Goal: Task Accomplishment & Management: Complete application form

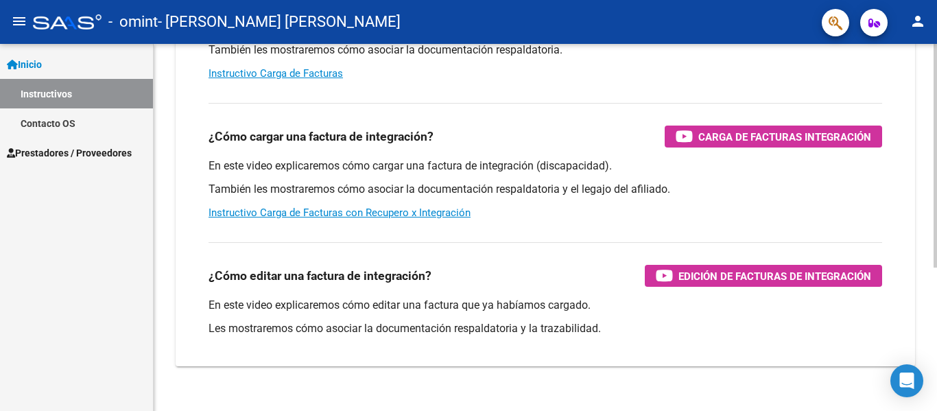
scroll to position [223, 0]
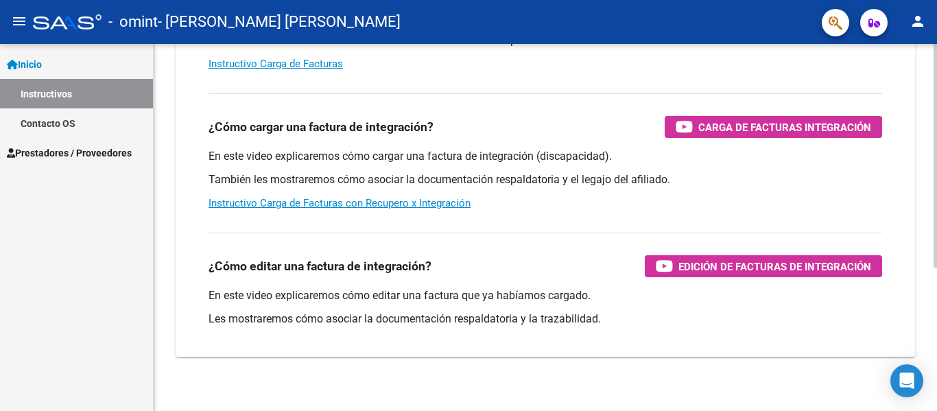
click at [936, 298] on div at bounding box center [934, 292] width 3 height 224
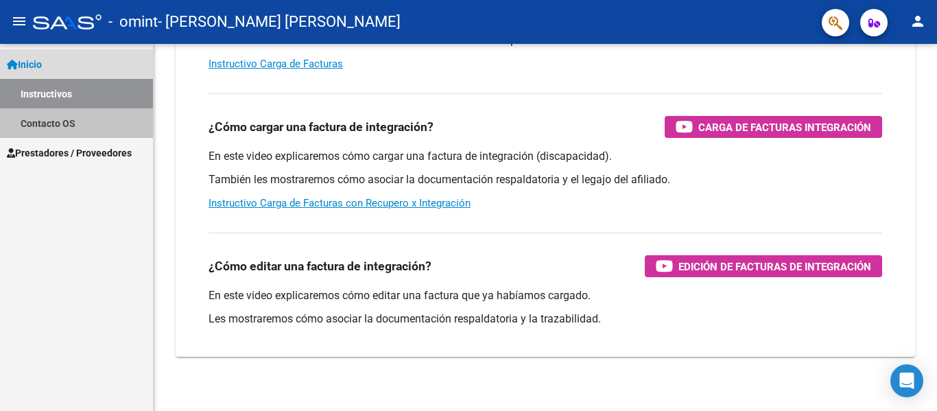
click at [77, 119] on link "Contacto OS" at bounding box center [76, 122] width 153 height 29
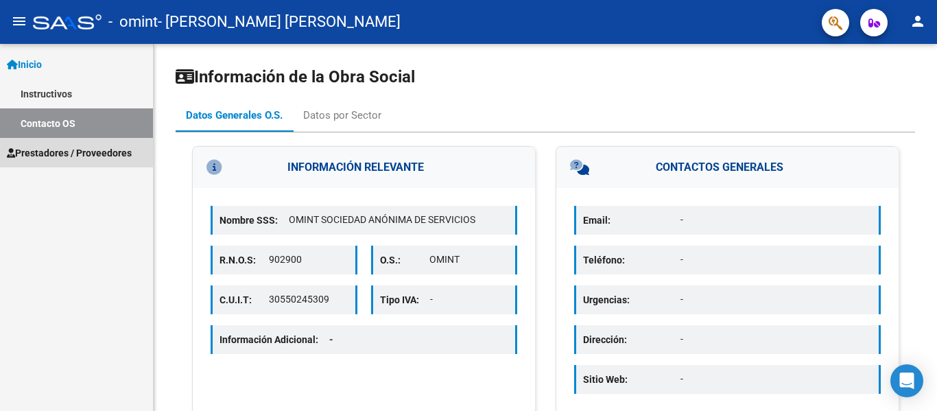
click at [79, 148] on span "Prestadores / Proveedores" at bounding box center [69, 152] width 125 height 15
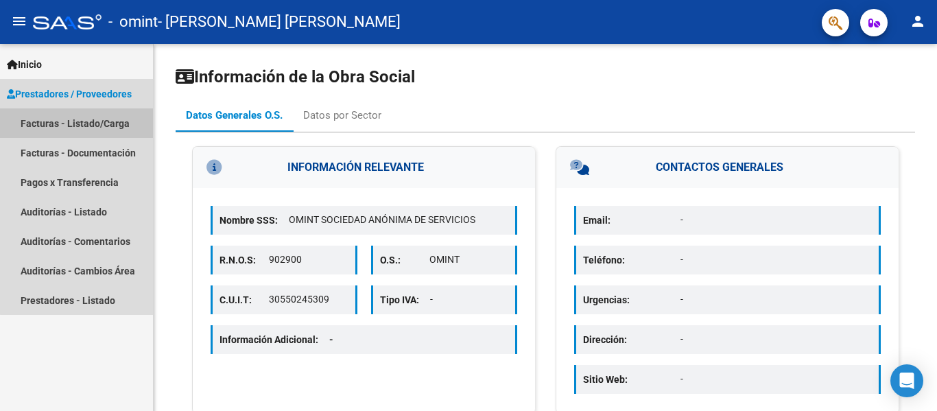
click at [102, 129] on link "Facturas - Listado/Carga" at bounding box center [76, 122] width 153 height 29
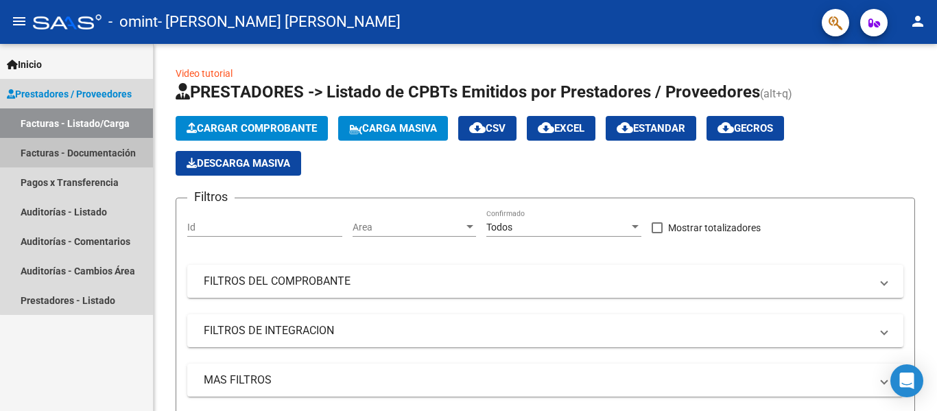
click at [119, 155] on link "Facturas - Documentación" at bounding box center [76, 152] width 153 height 29
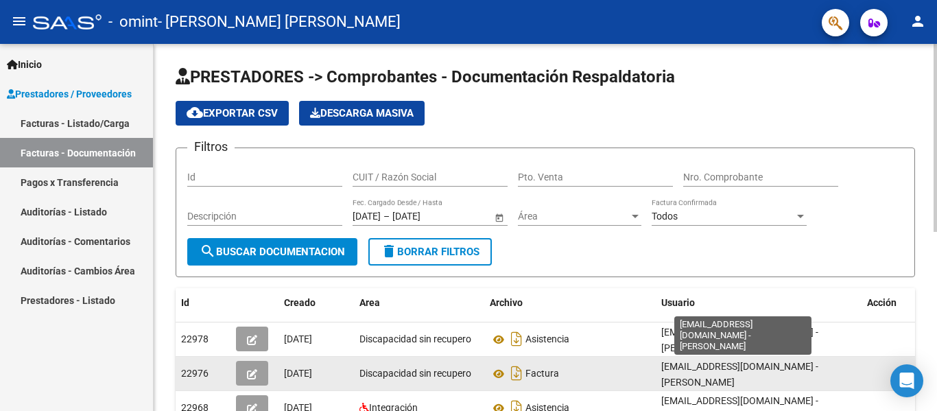
click at [704, 369] on span "[EMAIL_ADDRESS][DOMAIN_NAME] - [PERSON_NAME]" at bounding box center [739, 374] width 157 height 27
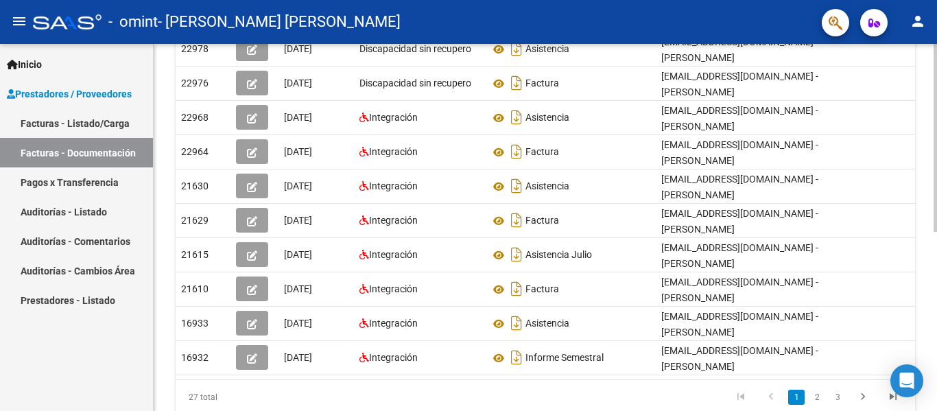
scroll to position [291, 0]
click at [936, 345] on div at bounding box center [934, 292] width 3 height 188
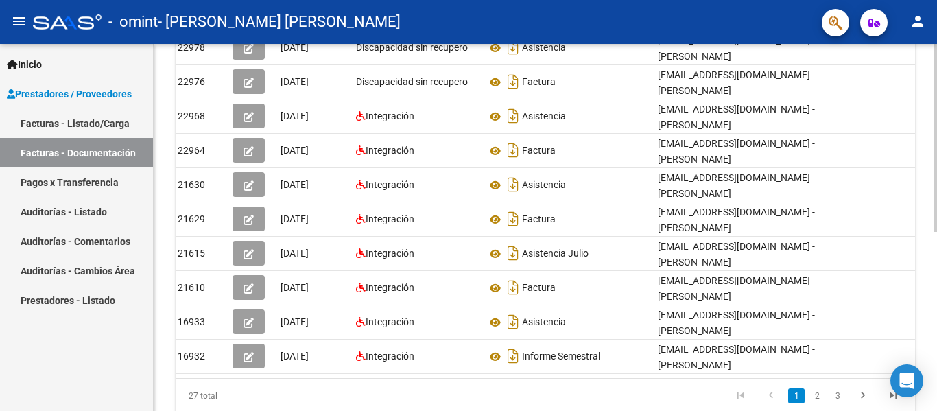
scroll to position [0, 15]
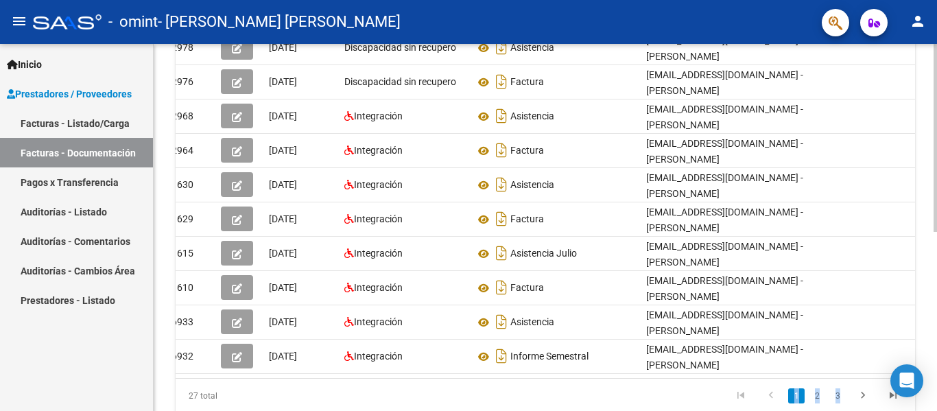
drag, startPoint x: 875, startPoint y: 389, endPoint x: 936, endPoint y: 369, distance: 64.4
click at [936, 369] on div "PRESTADORES -> Comprobantes - Documentación Respaldatoria cloud_download Export…" at bounding box center [547, 104] width 786 height 704
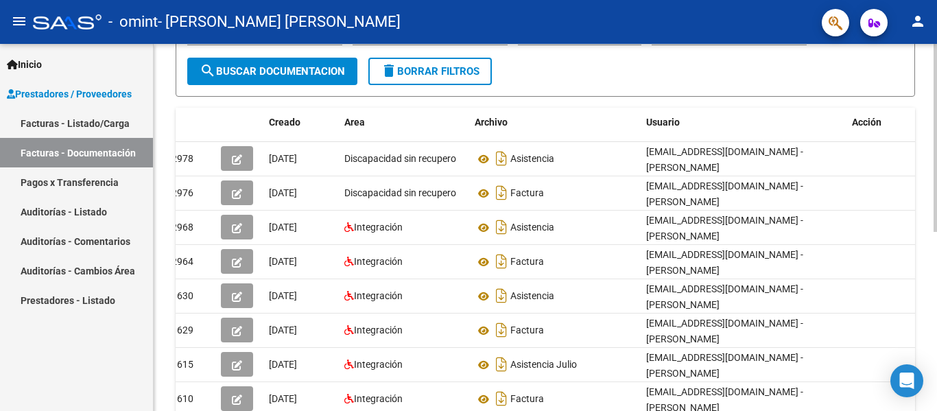
scroll to position [182, 0]
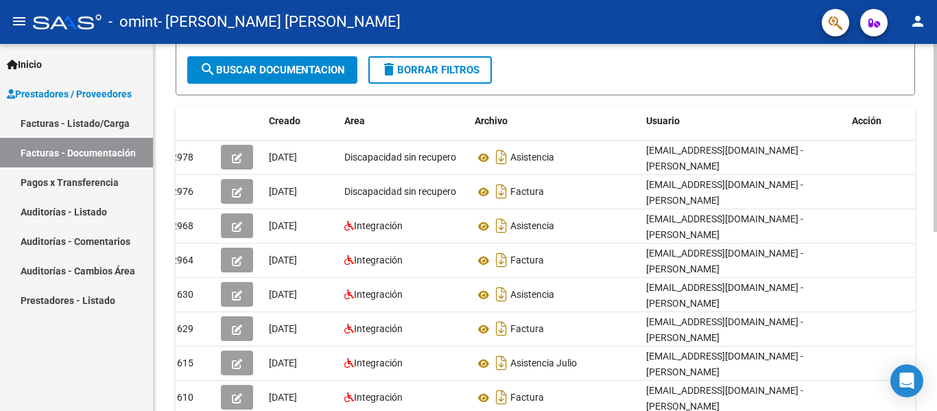
click at [936, 245] on div at bounding box center [934, 234] width 3 height 188
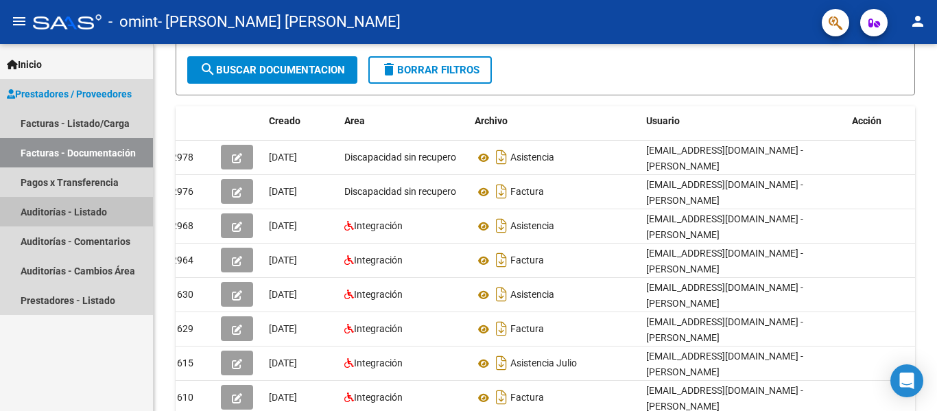
click at [106, 210] on link "Auditorías - Listado" at bounding box center [76, 211] width 153 height 29
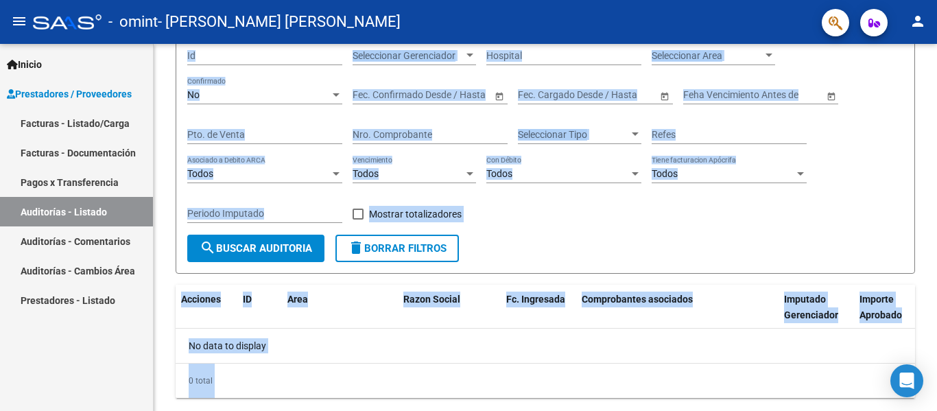
scroll to position [152, 0]
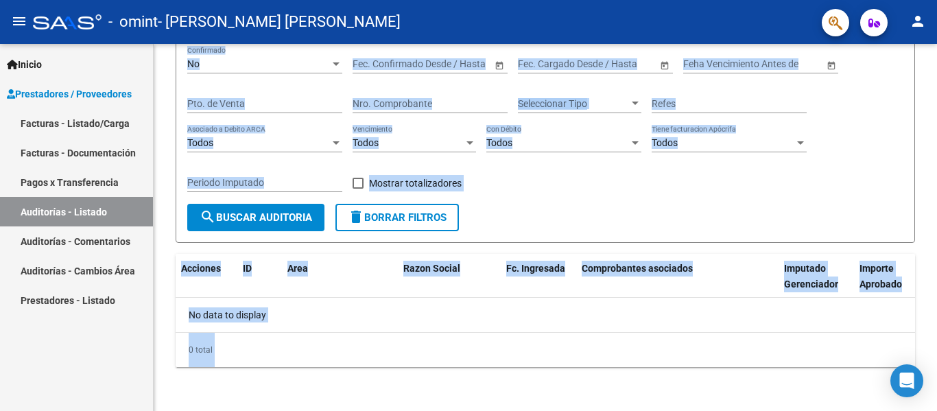
click at [868, 25] on icon "button" at bounding box center [874, 23] width 12 height 10
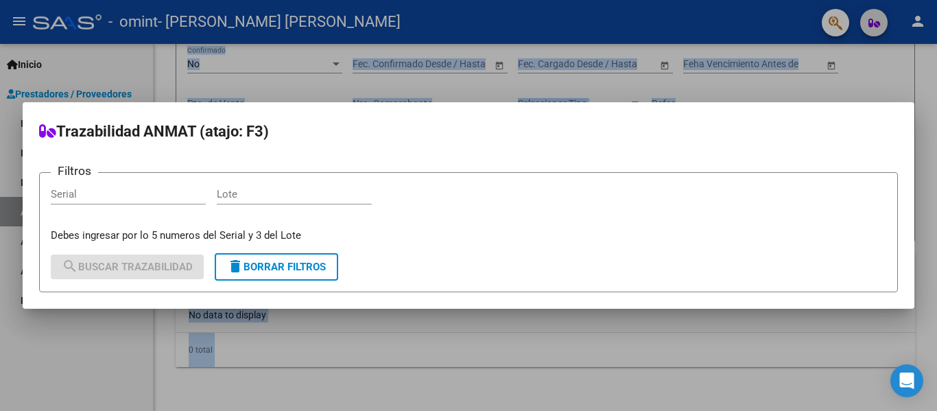
click at [868, 25] on div at bounding box center [468, 205] width 937 height 411
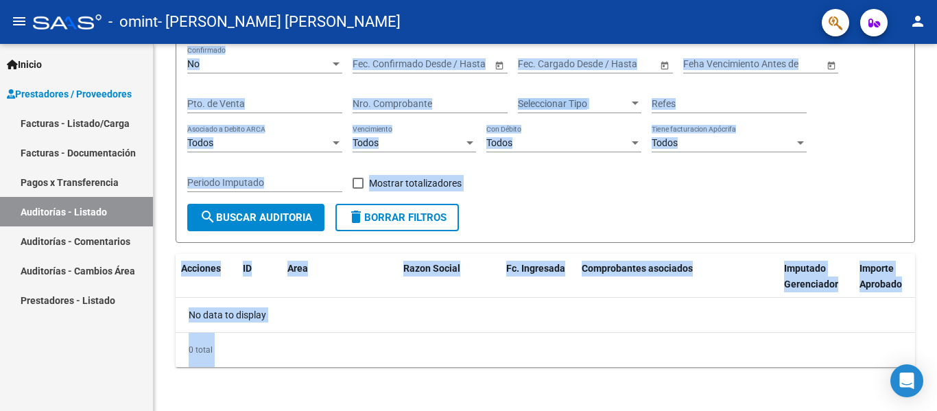
click at [487, 27] on div "- omint - [PERSON_NAME] [PERSON_NAME]" at bounding box center [422, 22] width 778 height 30
drag, startPoint x: 487, startPoint y: 27, endPoint x: 521, endPoint y: 41, distance: 37.2
click at [521, 41] on mat-toolbar "menu - omint - [PERSON_NAME] [PERSON_NAME] person" at bounding box center [468, 22] width 937 height 44
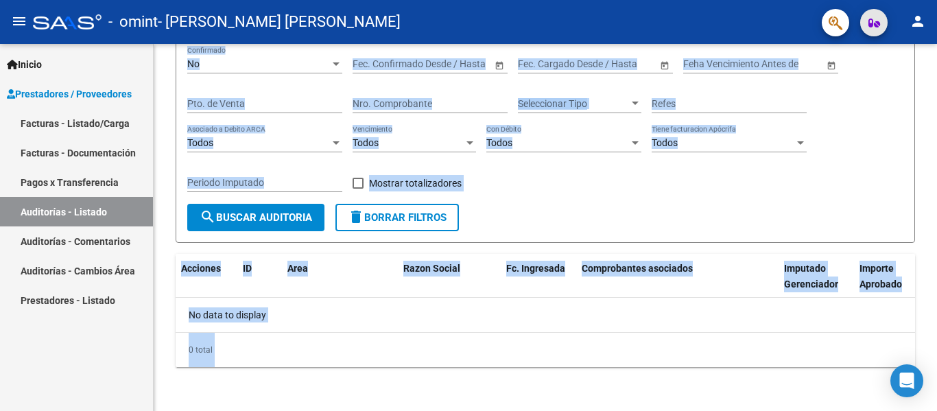
click at [864, 25] on button "button" at bounding box center [873, 22] width 27 height 27
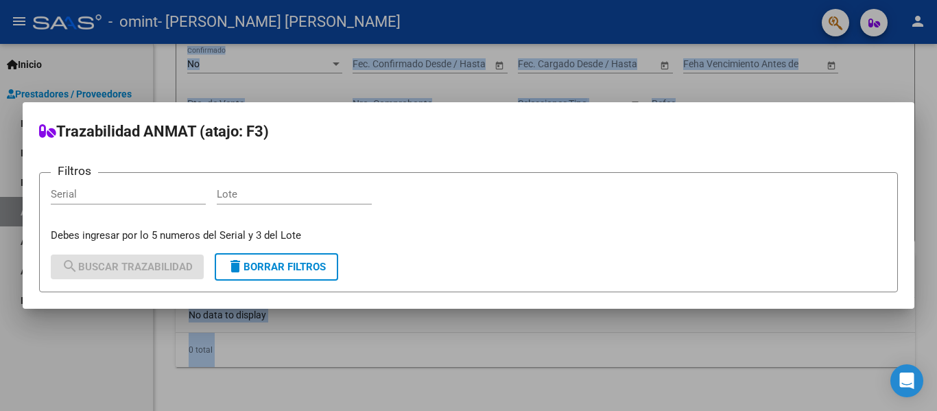
click at [734, 348] on div at bounding box center [468, 205] width 937 height 411
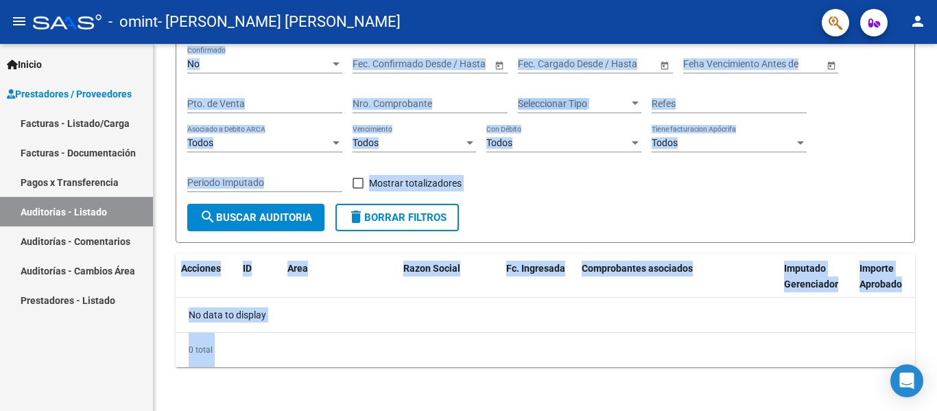
click at [915, 25] on mat-icon "person" at bounding box center [917, 21] width 16 height 16
click at [915, 25] on body "menu - omint - [PERSON_NAME] [PERSON_NAME] person Inicio Instructivos Contacto …" at bounding box center [468, 205] width 937 height 411
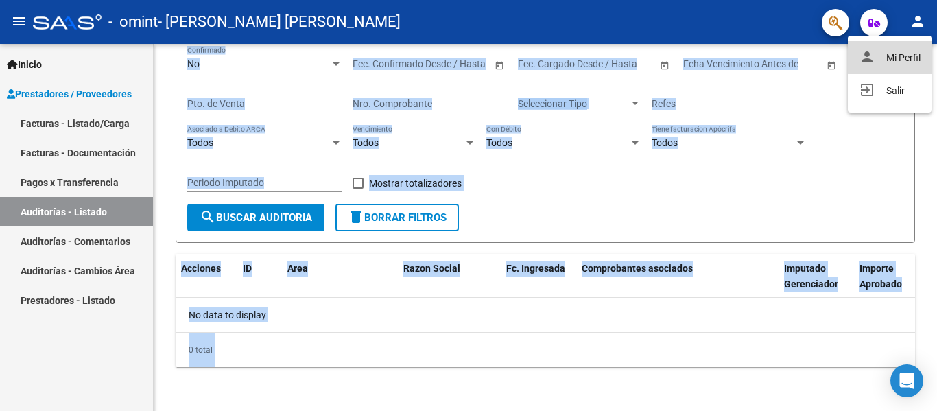
click at [895, 53] on button "person Mi Perfil" at bounding box center [890, 57] width 84 height 33
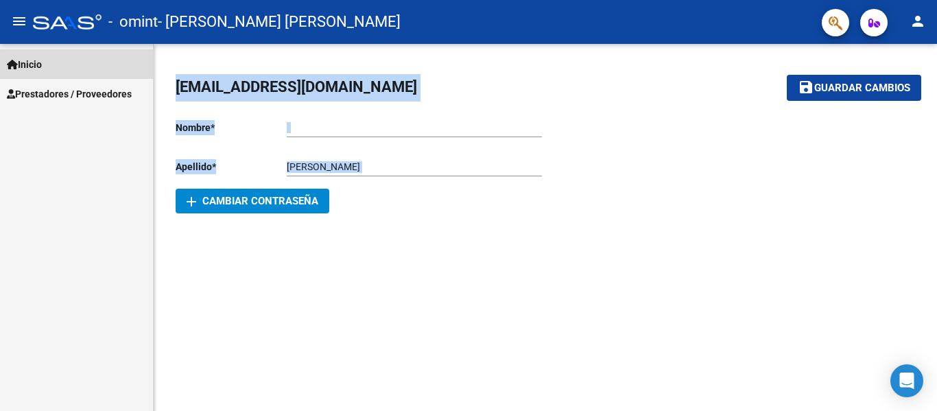
click at [134, 56] on link "Inicio" at bounding box center [76, 63] width 153 height 29
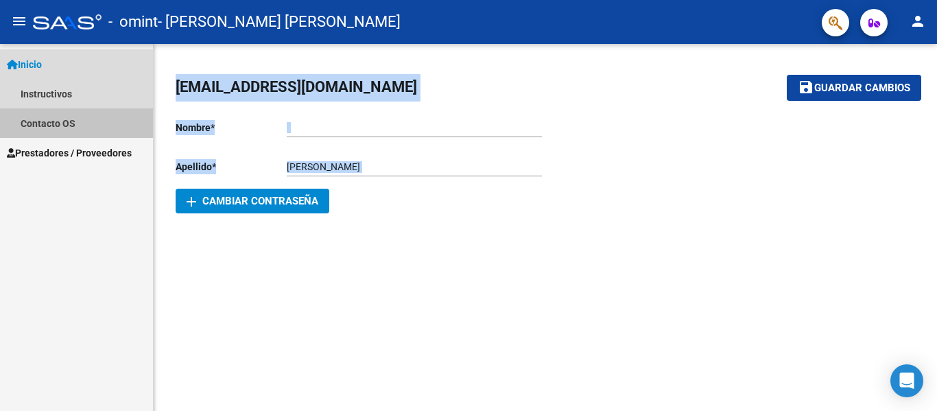
click at [82, 119] on link "Contacto OS" at bounding box center [76, 122] width 153 height 29
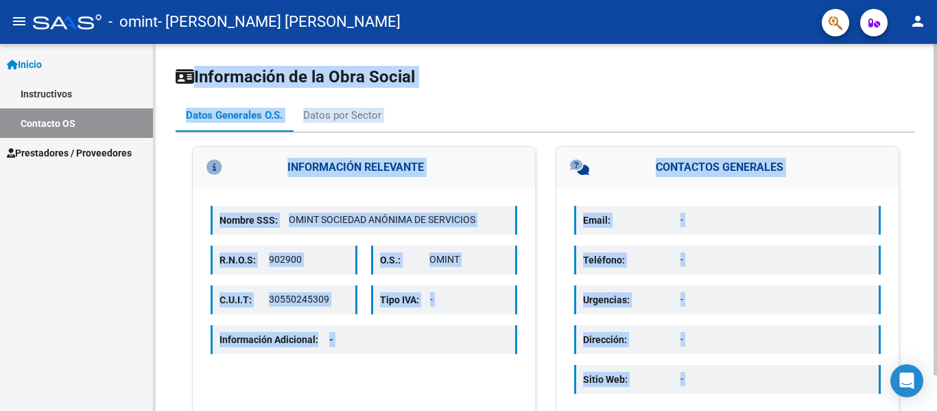
click at [728, 284] on div "Email: - Teléfono: - Urgencias: - Dirección: - Sitio Web: -" at bounding box center [727, 301] width 342 height 226
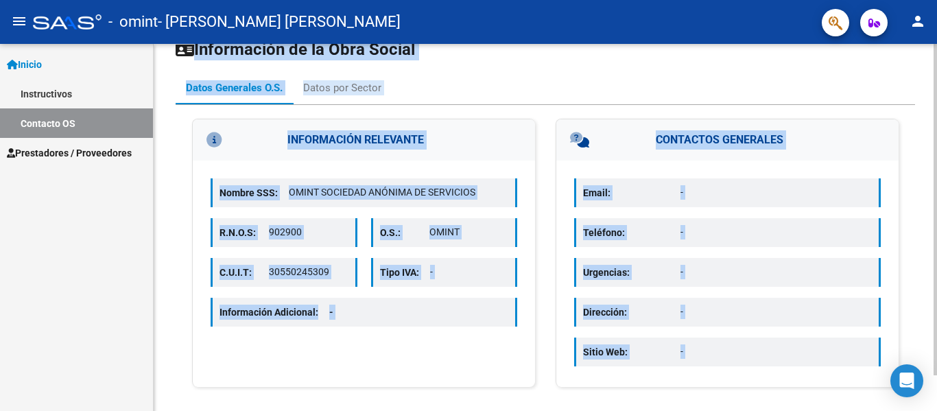
scroll to position [40, 0]
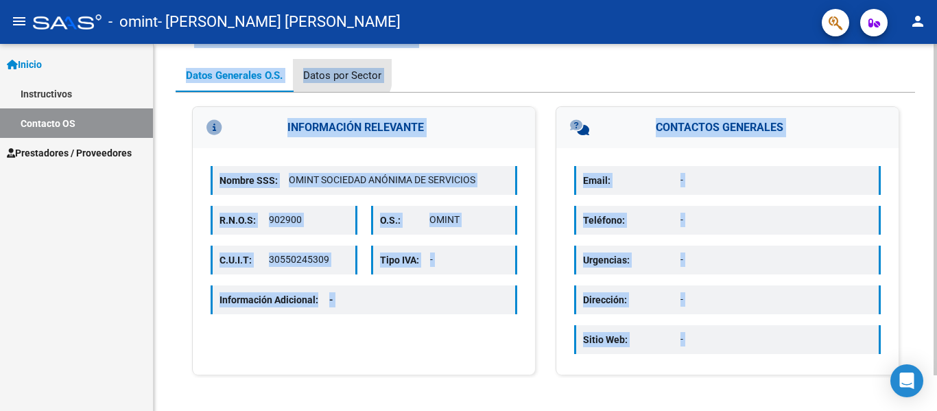
click at [331, 70] on div "Datos por Sector" at bounding box center [342, 75] width 78 height 15
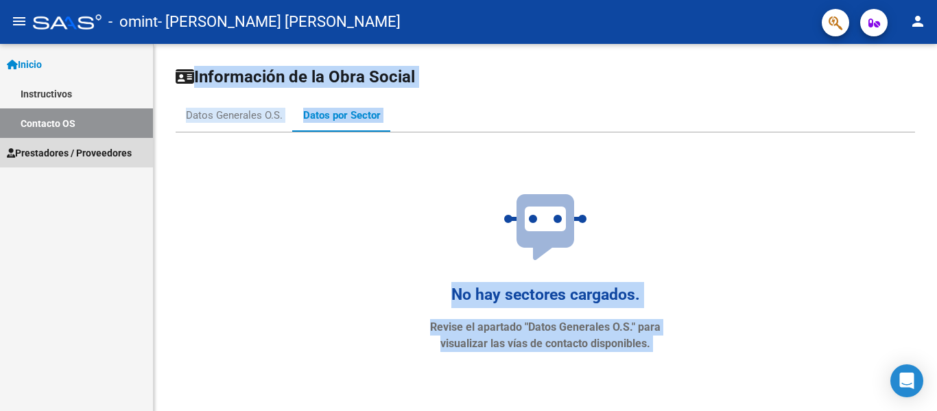
click at [84, 149] on span "Prestadores / Proveedores" at bounding box center [69, 152] width 125 height 15
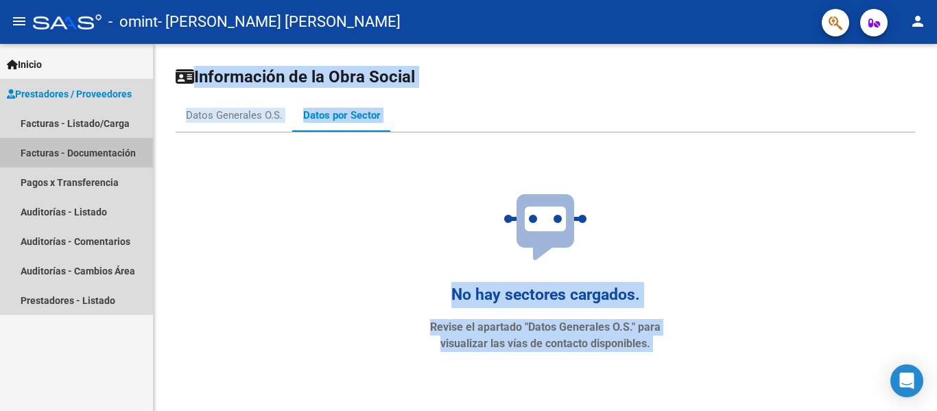
click at [125, 155] on link "Facturas - Documentación" at bounding box center [76, 152] width 153 height 29
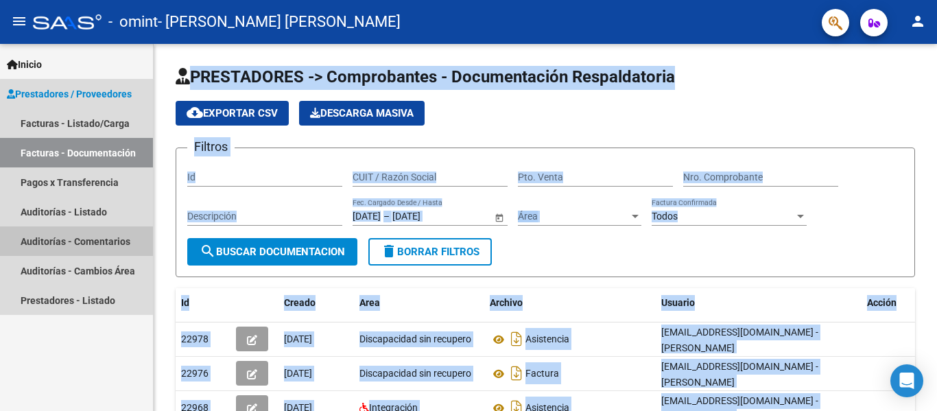
click at [118, 243] on link "Auditorías - Comentarios" at bounding box center [76, 240] width 153 height 29
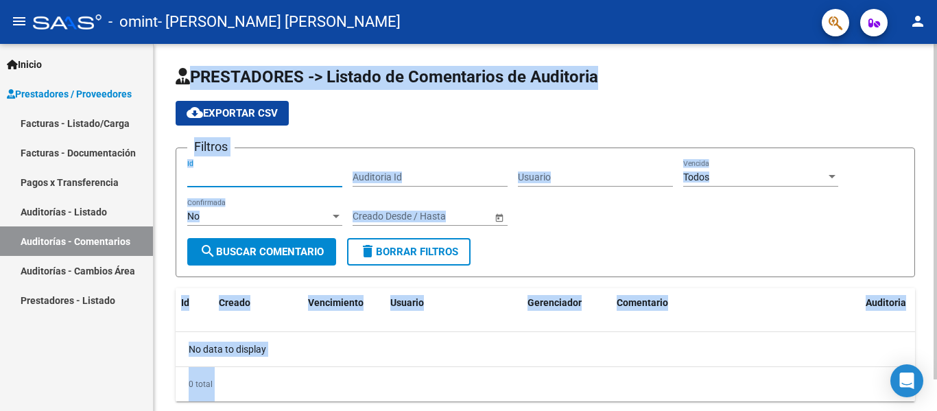
click at [239, 177] on input "Id" at bounding box center [264, 177] width 155 height 12
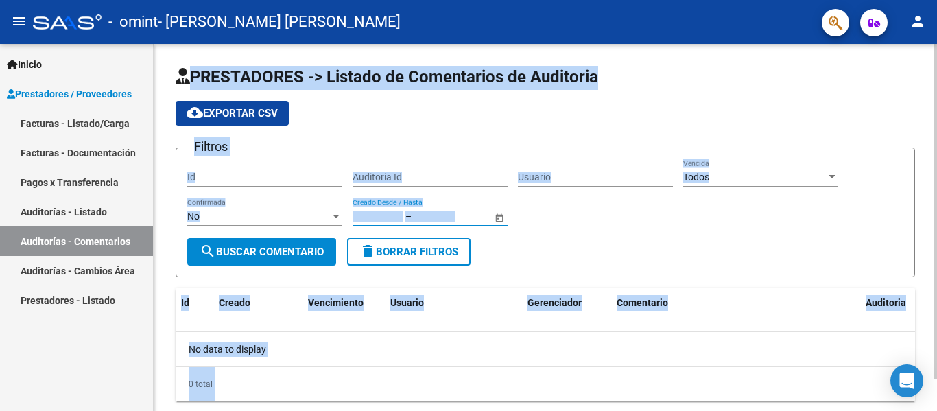
click at [400, 217] on input "text" at bounding box center [377, 217] width 50 height 12
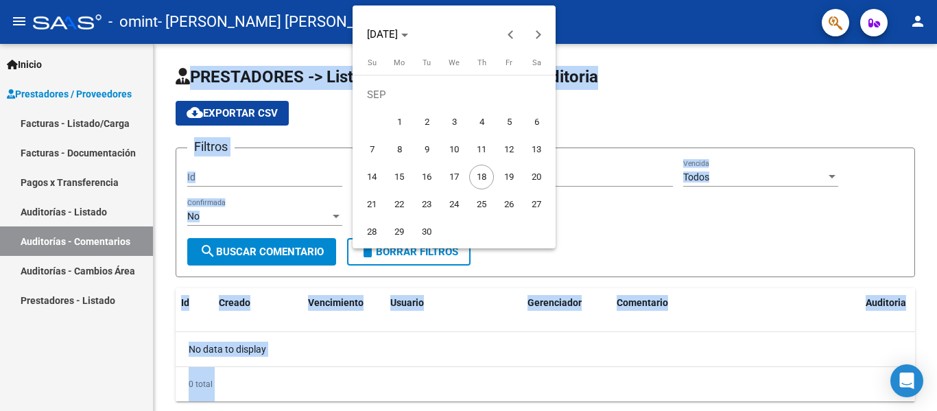
click at [403, 129] on span "1" at bounding box center [399, 122] width 25 height 25
type input "[DATE]"
click at [315, 252] on div at bounding box center [468, 205] width 937 height 411
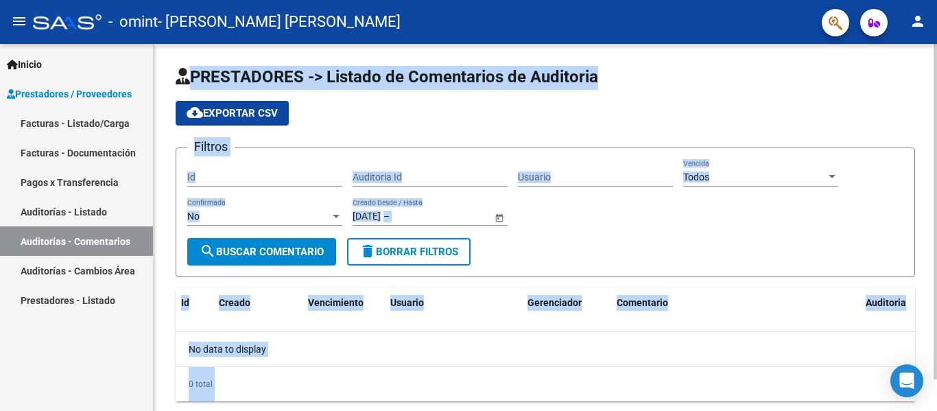
click at [497, 210] on span "Open calendar" at bounding box center [499, 216] width 33 height 33
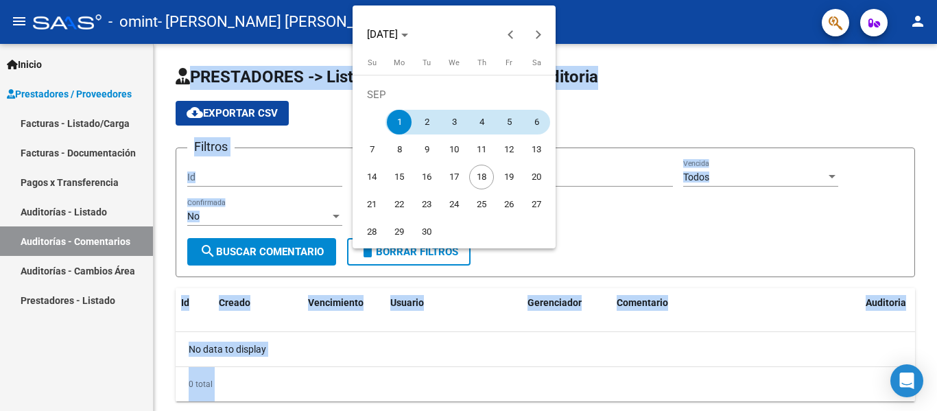
click at [532, 127] on span "6" at bounding box center [536, 122] width 25 height 25
type input "[DATE]"
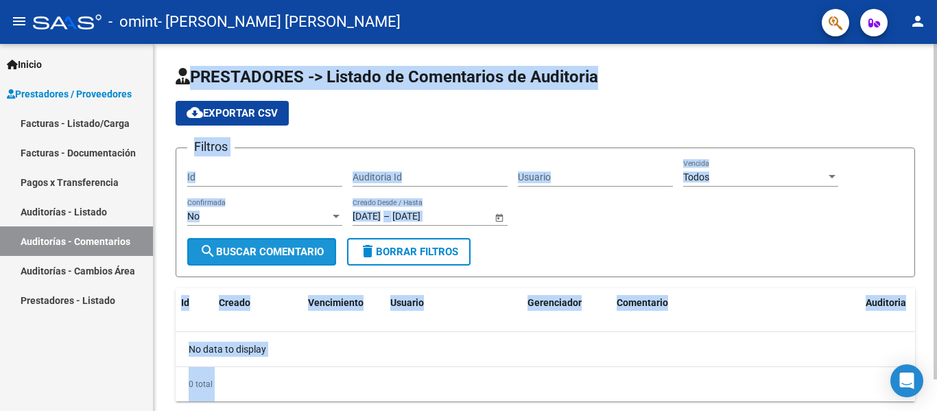
click at [307, 247] on span "search Buscar Comentario" at bounding box center [262, 251] width 124 height 12
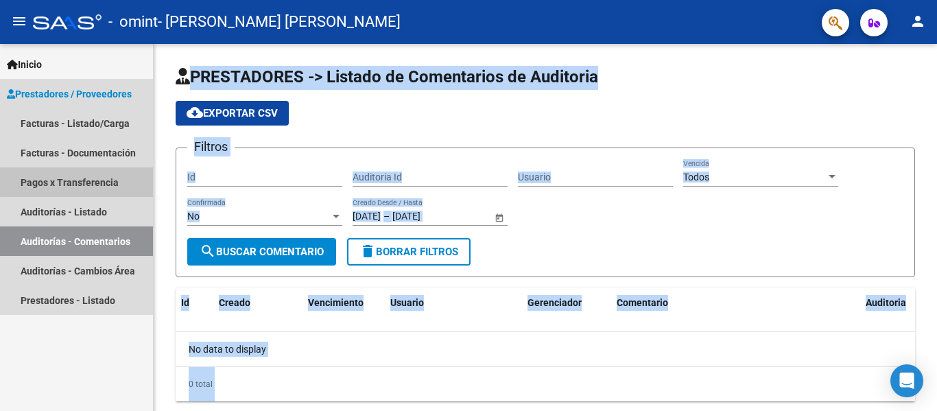
click at [127, 177] on link "Pagos x Transferencia" at bounding box center [76, 181] width 153 height 29
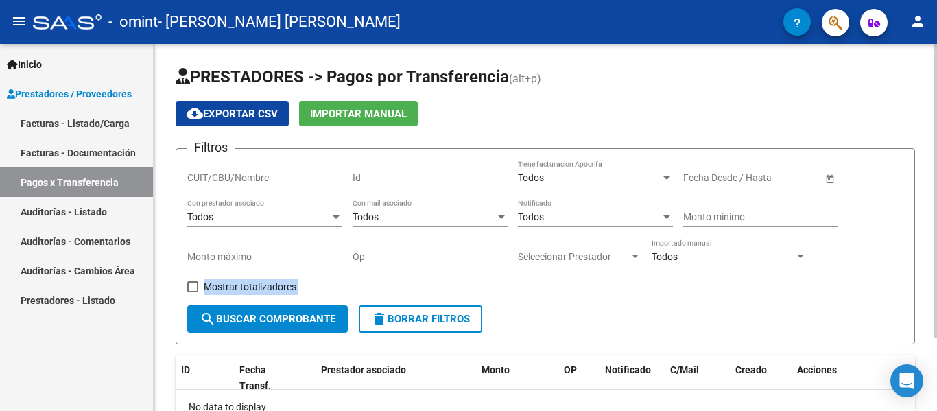
scroll to position [92, 0]
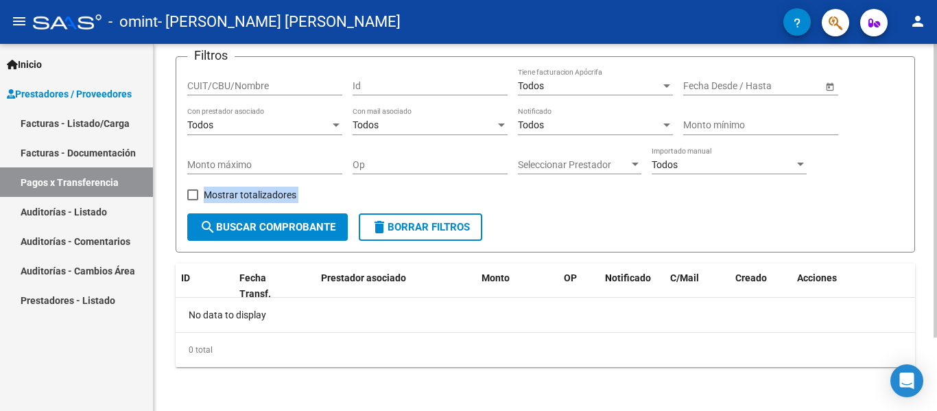
click at [936, 265] on div at bounding box center [934, 263] width 3 height 293
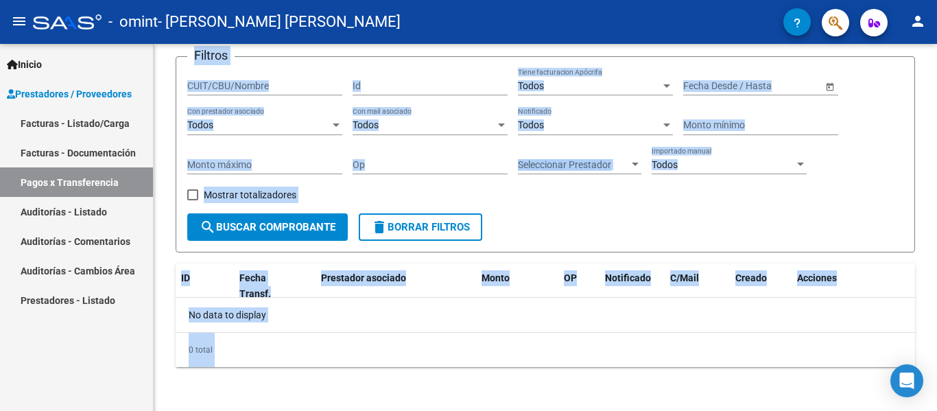
click at [99, 154] on link "Facturas - Documentación" at bounding box center [76, 152] width 153 height 29
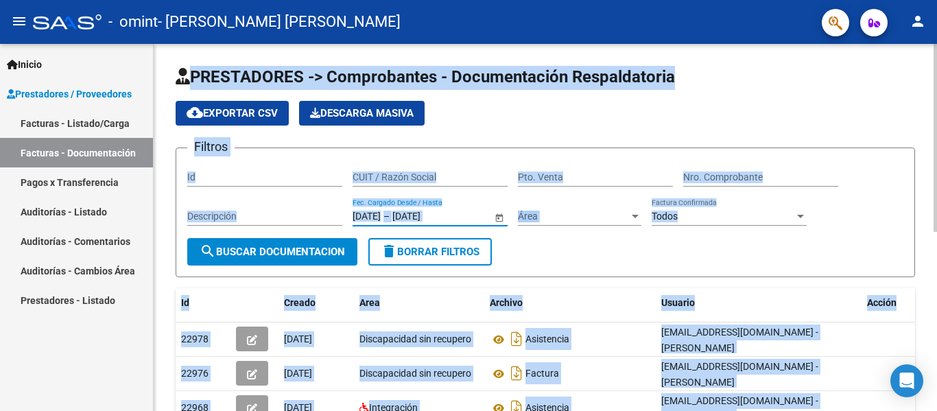
click at [418, 217] on input "[DATE]" at bounding box center [425, 217] width 67 height 12
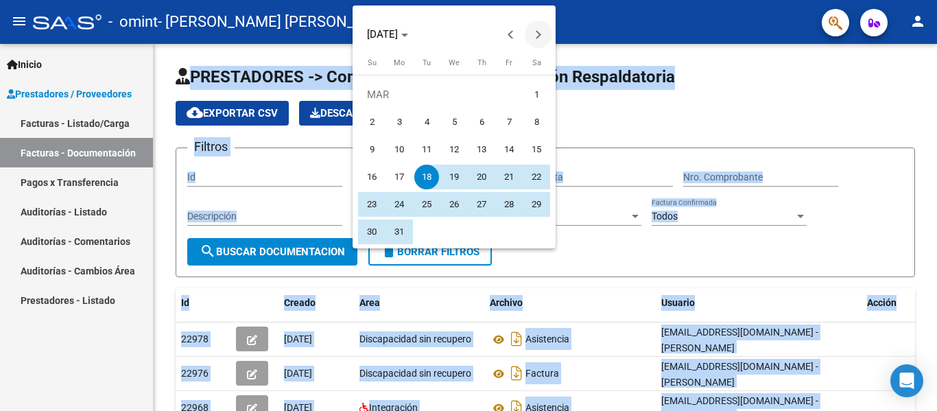
click at [539, 41] on span "Next month" at bounding box center [538, 34] width 27 height 27
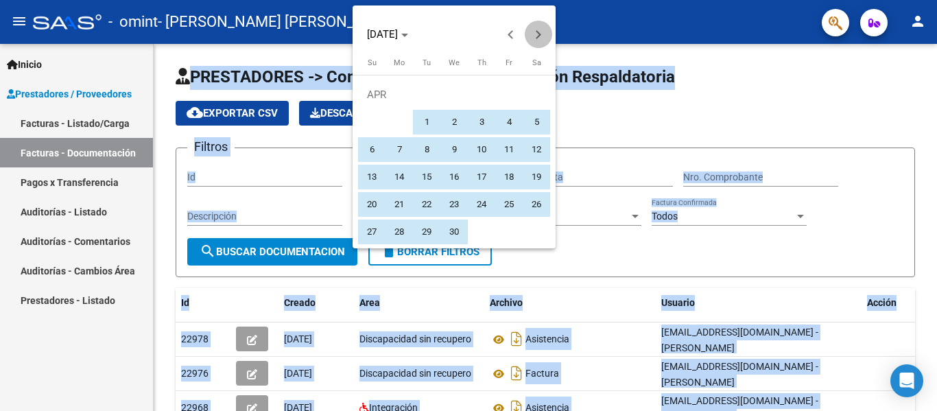
click at [539, 41] on span "Next month" at bounding box center [538, 34] width 27 height 27
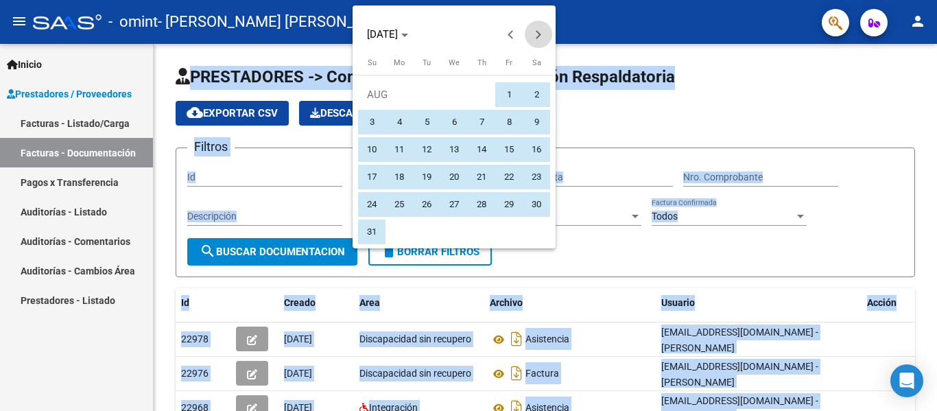
click at [539, 41] on span "Next month" at bounding box center [538, 34] width 27 height 27
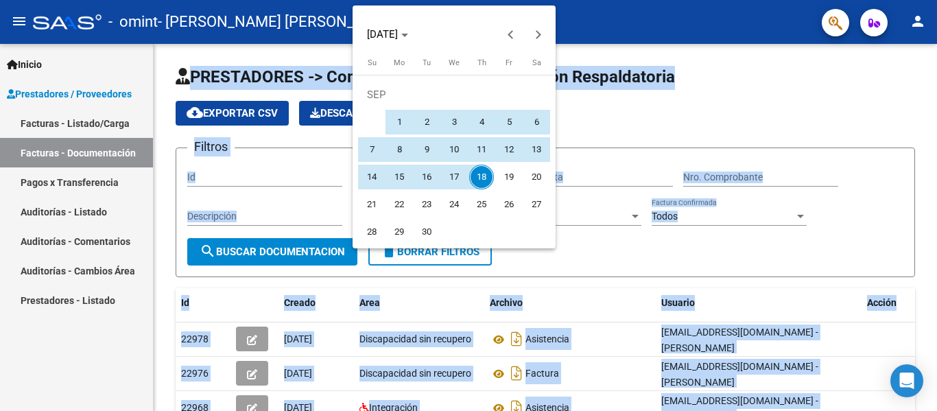
click at [402, 121] on span "1" at bounding box center [399, 122] width 25 height 25
type input "[DATE]"
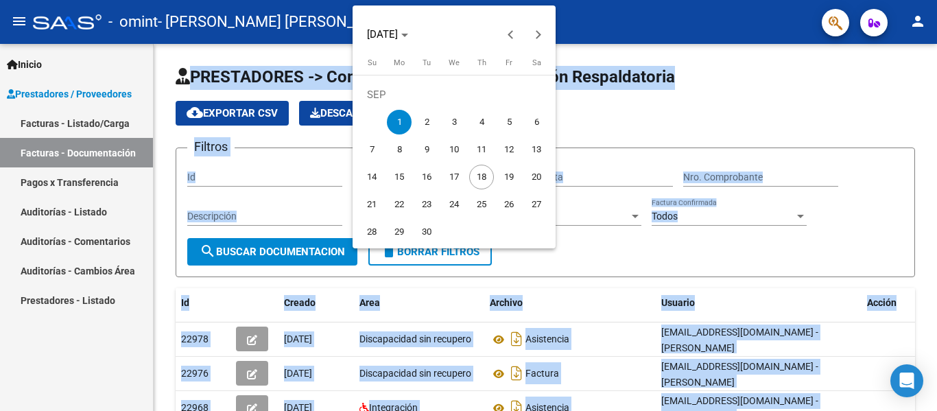
click at [307, 260] on div at bounding box center [468, 205] width 937 height 411
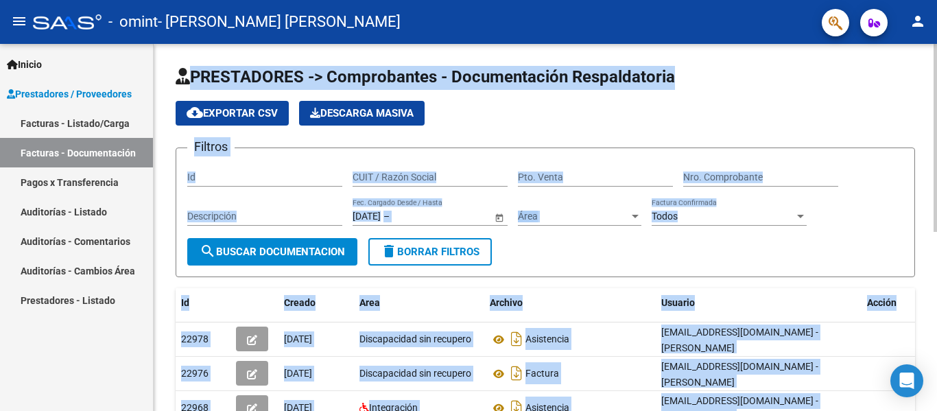
click at [428, 209] on div "[DATE] [DATE] – Fecha fin Fec. Cargado Desde / Hasta" at bounding box center [421, 211] width 139 height 27
click at [497, 212] on span "Open calendar" at bounding box center [499, 216] width 33 height 33
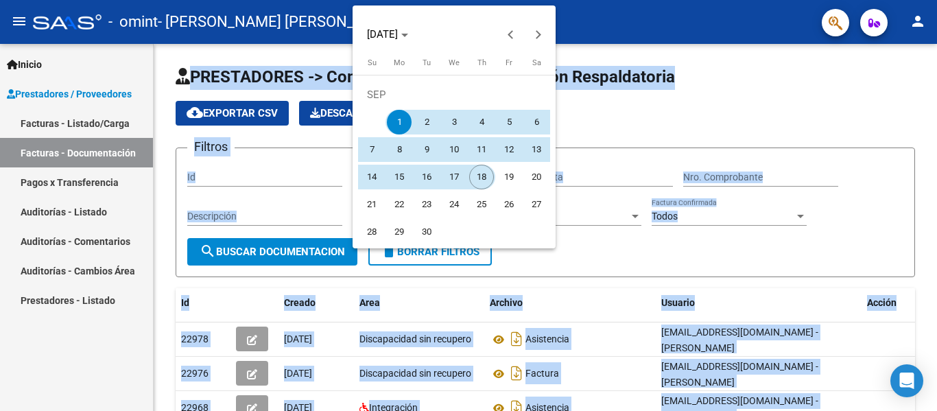
click at [478, 174] on span "18" at bounding box center [481, 177] width 25 height 25
type input "[DATE]"
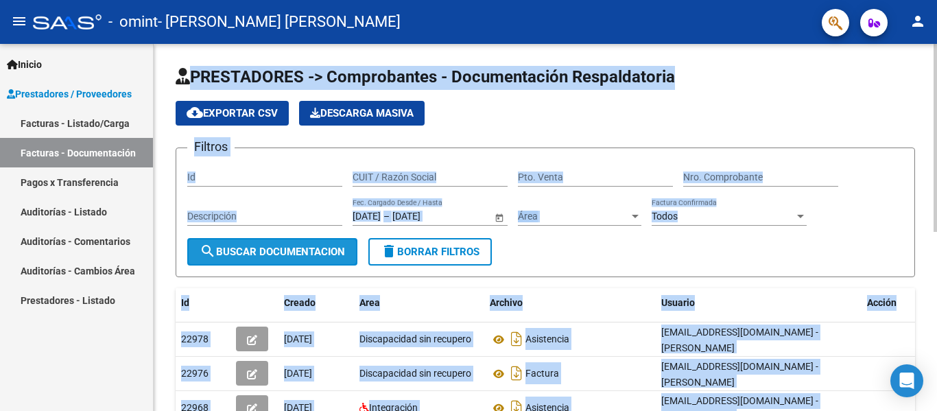
click at [325, 246] on span "search Buscar Documentacion" at bounding box center [272, 251] width 145 height 12
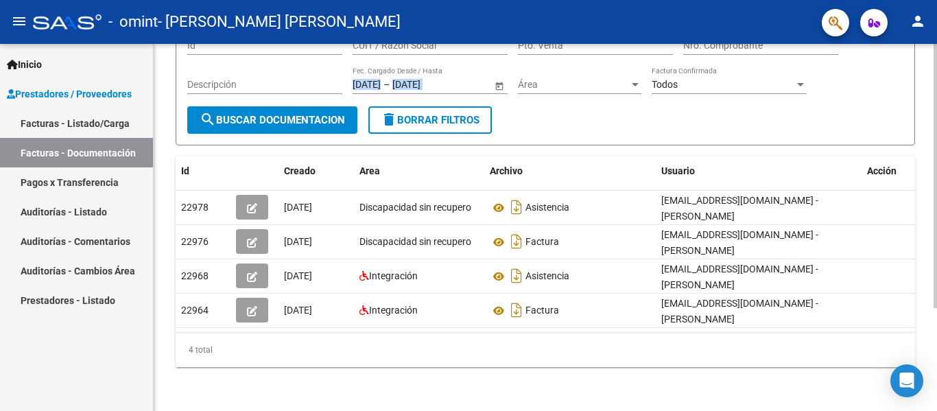
scroll to position [143, 0]
click at [930, 276] on div "PRESTADORES -> Comprobantes - Documentación Respaldatoria cloud_download Export…" at bounding box center [547, 161] width 786 height 499
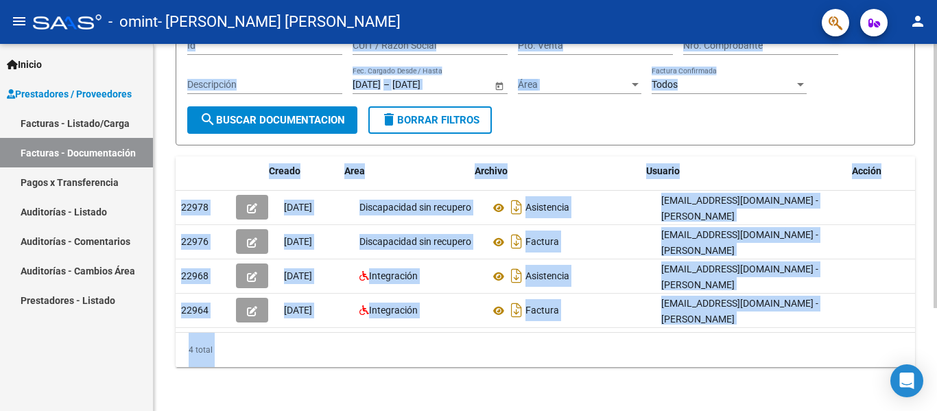
scroll to position [0, 15]
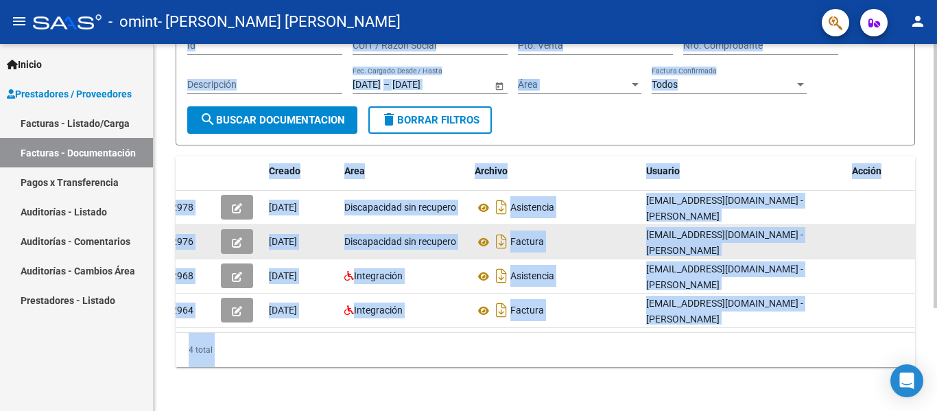
drag, startPoint x: 536, startPoint y: 225, endPoint x: 510, endPoint y: 226, distance: 25.4
click at [510, 237] on span "Factura" at bounding box center [527, 242] width 34 height 11
click at [353, 237] on div "Discapacidad sin recupero" at bounding box center [403, 242] width 119 height 16
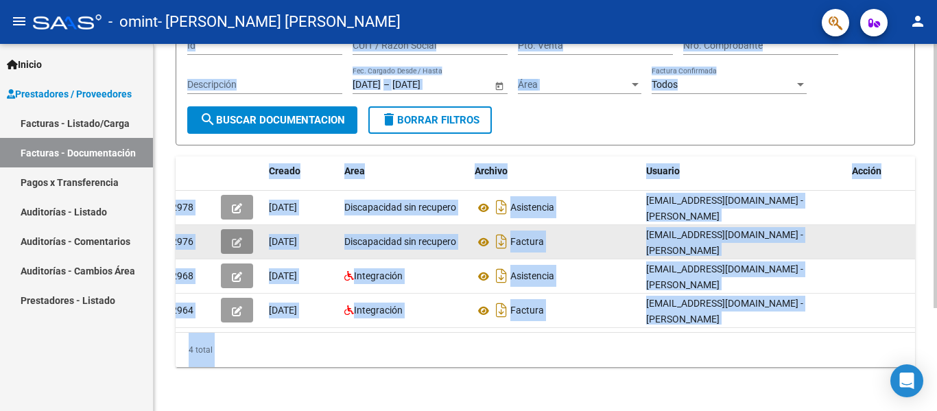
click at [236, 237] on icon "button" at bounding box center [237, 242] width 10 height 10
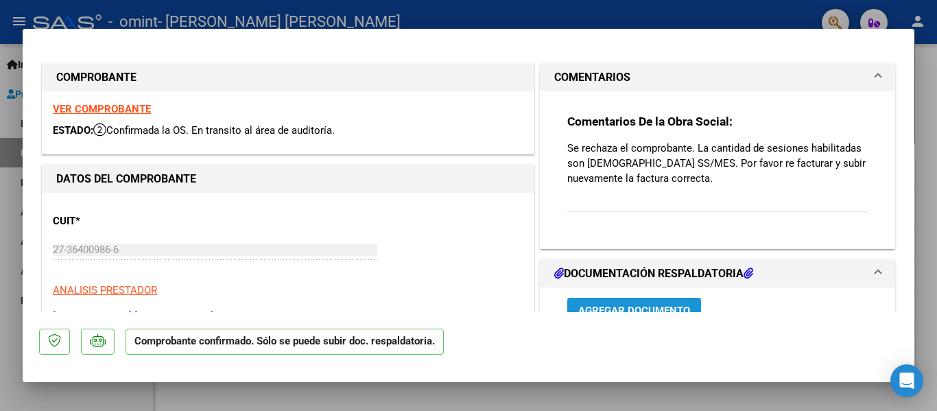
click at [680, 302] on button "Agregar Documento" at bounding box center [634, 310] width 134 height 25
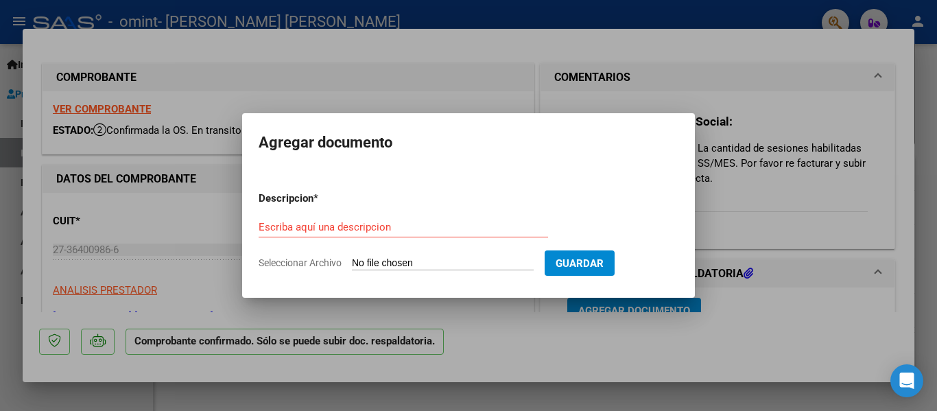
click at [727, 215] on div at bounding box center [468, 205] width 937 height 411
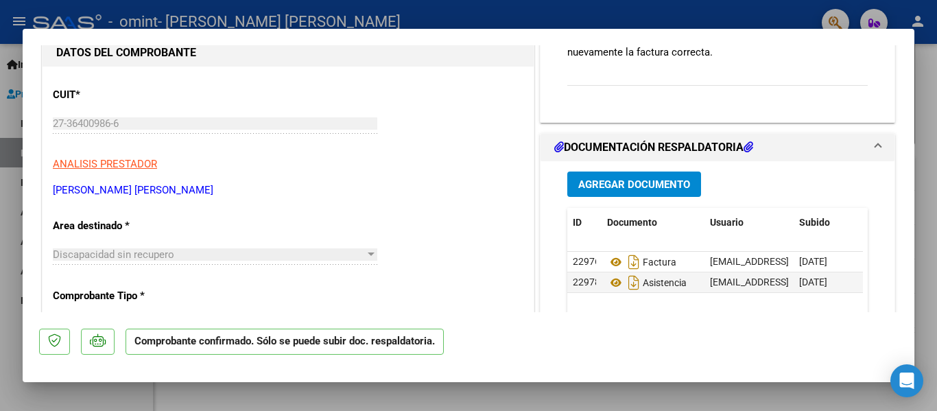
scroll to position [17, 0]
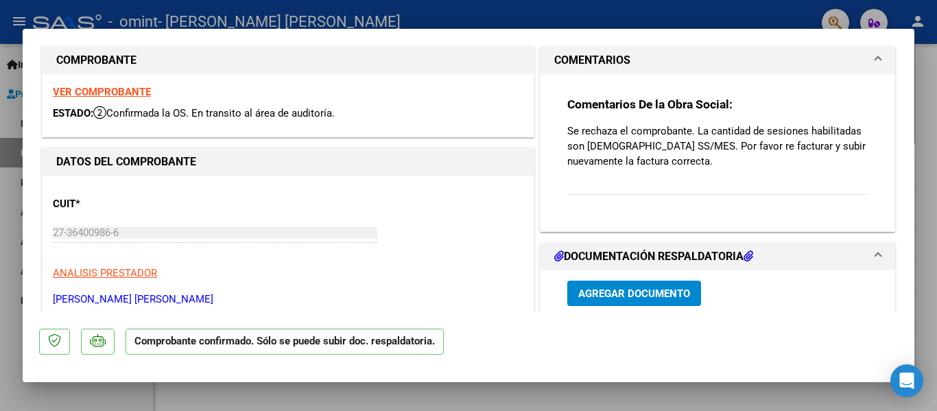
click at [926, 95] on div at bounding box center [468, 205] width 937 height 411
type input "$ 0,00"
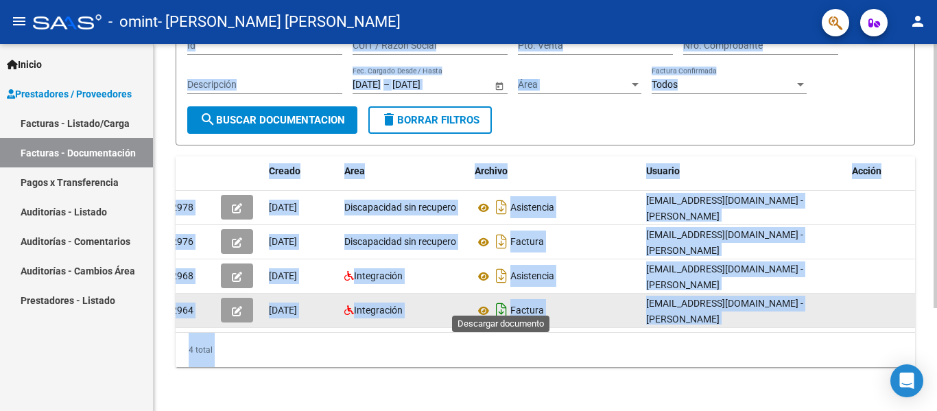
click at [509, 299] on icon "Descargar documento" at bounding box center [501, 310] width 18 height 22
click at [237, 306] on icon "button" at bounding box center [237, 311] width 10 height 10
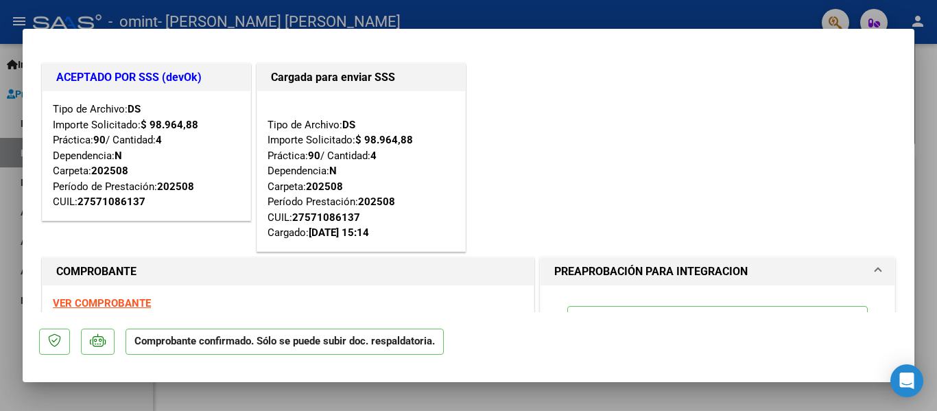
click at [930, 190] on div at bounding box center [468, 205] width 937 height 411
type input "$ 0,00"
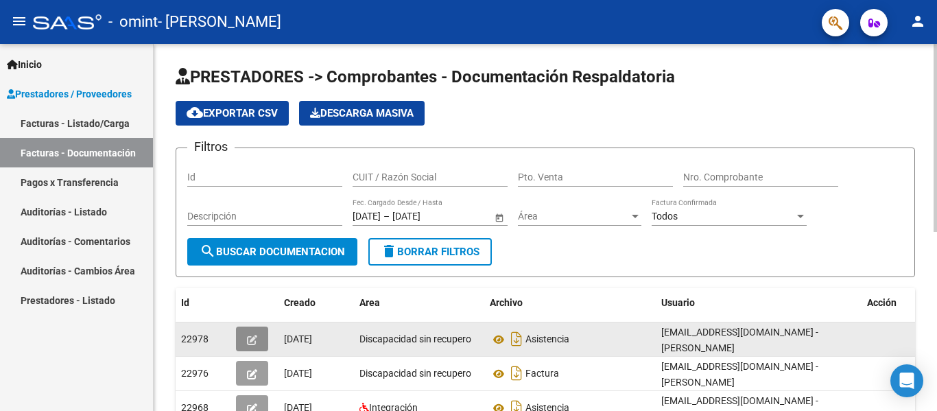
click at [255, 339] on icon "button" at bounding box center [252, 340] width 10 height 10
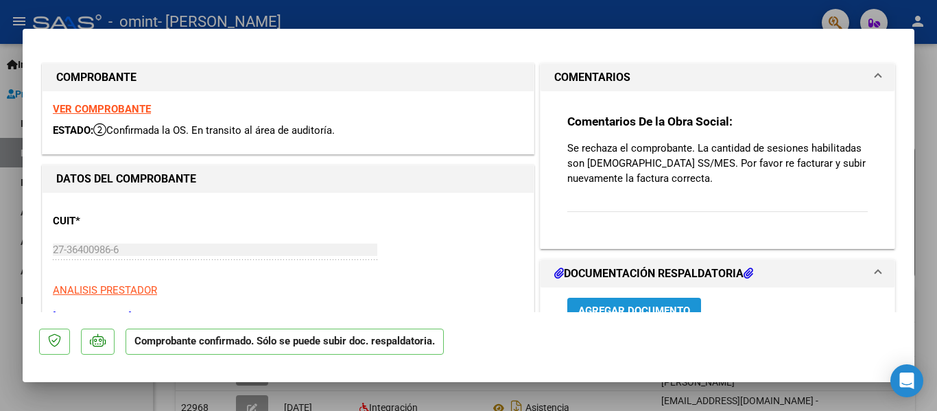
click at [613, 308] on span "Agregar Documento" at bounding box center [634, 310] width 112 height 12
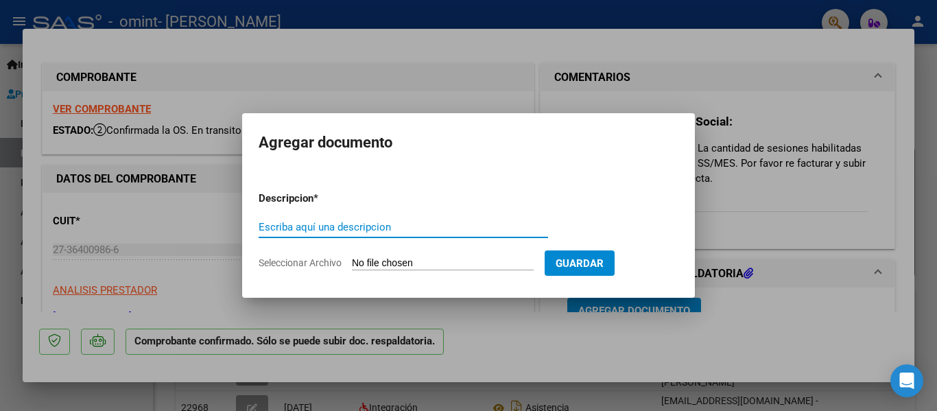
click at [446, 231] on input "Escriba aquí una descripcion" at bounding box center [403, 227] width 289 height 12
click at [377, 263] on input "Seleccionar Archivo" at bounding box center [443, 263] width 182 height 13
type input "C:\fakepath\27364009866_011_00002_00000511.pdf"
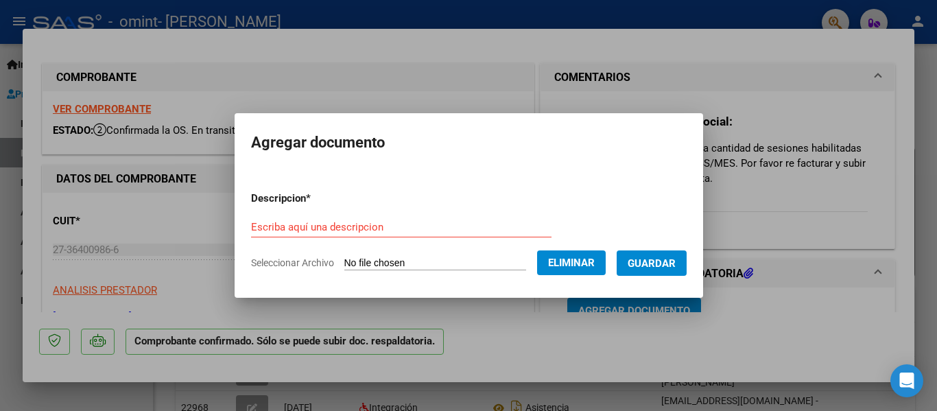
click at [331, 219] on div "Escriba aquí una descripcion" at bounding box center [401, 227] width 300 height 21
click at [320, 234] on div "Escriba aquí una descripcion" at bounding box center [401, 227] width 300 height 21
type input "FACTURA CORREGIDA"
click at [675, 272] on button "Guardar" at bounding box center [651, 262] width 70 height 25
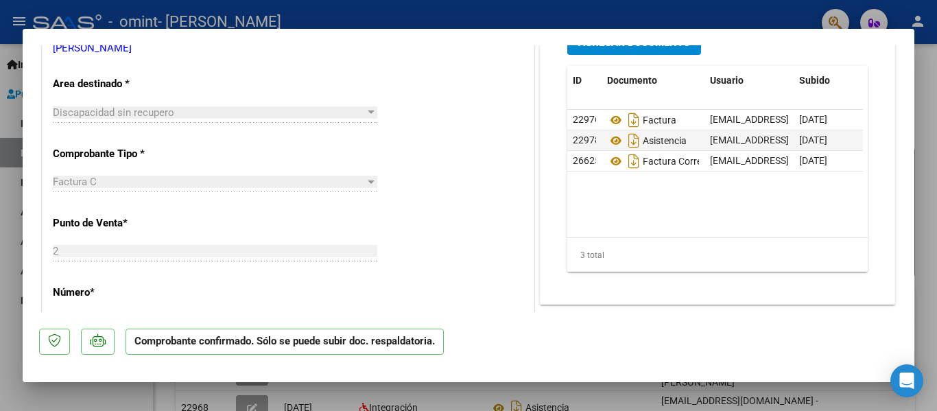
scroll to position [251, 0]
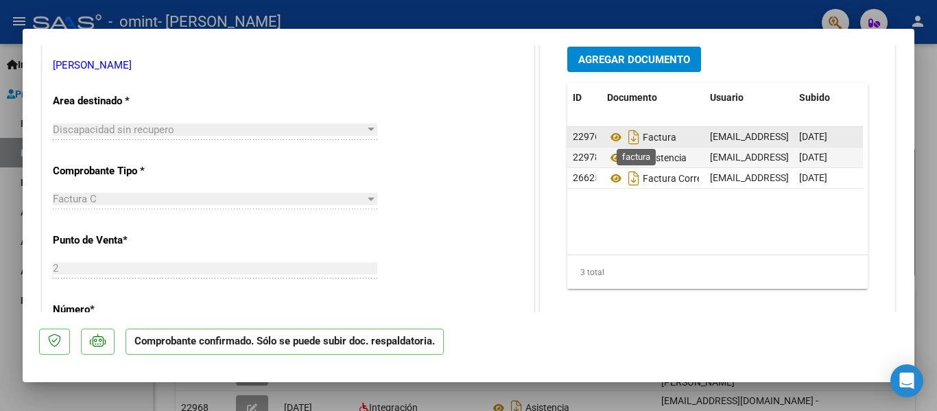
click at [669, 141] on span "Factura" at bounding box center [641, 137] width 69 height 11
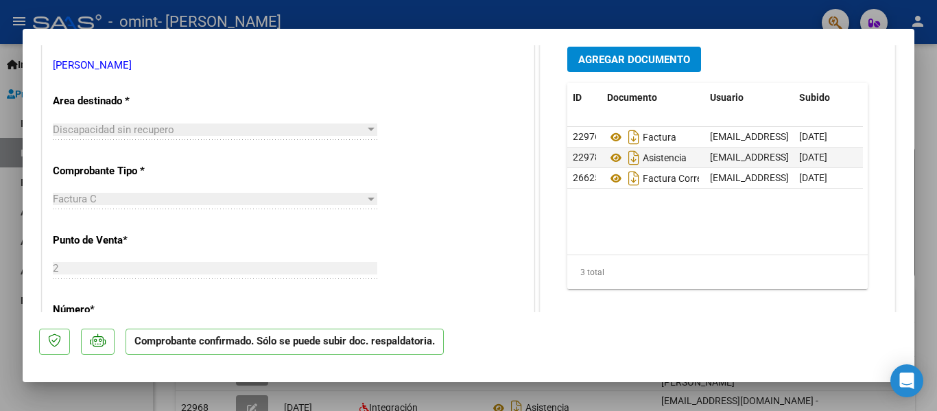
drag, startPoint x: 669, startPoint y: 141, endPoint x: 623, endPoint y: 235, distance: 104.6
click at [623, 235] on datatable-body "22976 Factura guadalupegarciaromano@gmail.com - Guadalupe García 01/09/2025 229…" at bounding box center [715, 191] width 296 height 128
click at [922, 81] on div at bounding box center [468, 205] width 937 height 411
type input "$ 0,00"
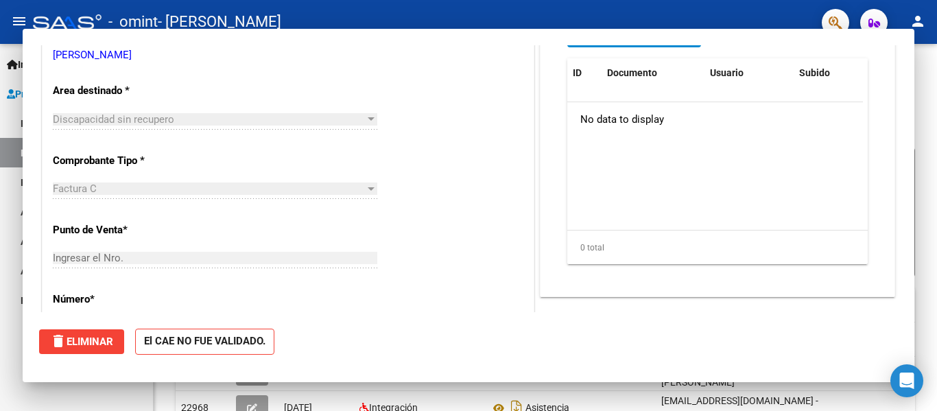
scroll to position [241, 0]
